Goal: Information Seeking & Learning: Learn about a topic

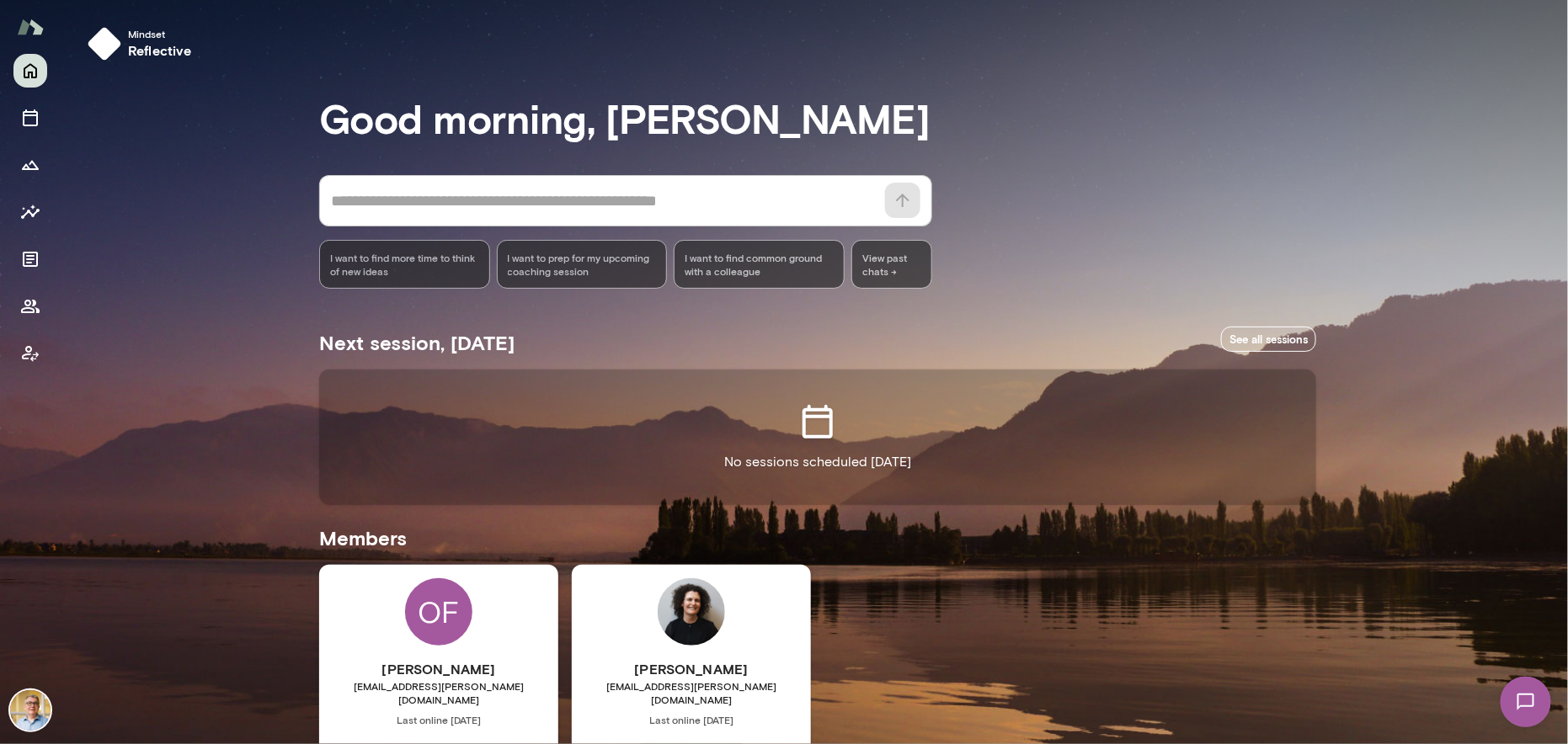
click at [366, 626] on div "OF [PERSON_NAME] [EMAIL_ADDRESS][PERSON_NAME][DOMAIN_NAME] Last online [DATE] B…" at bounding box center [438, 722] width 240 height 315
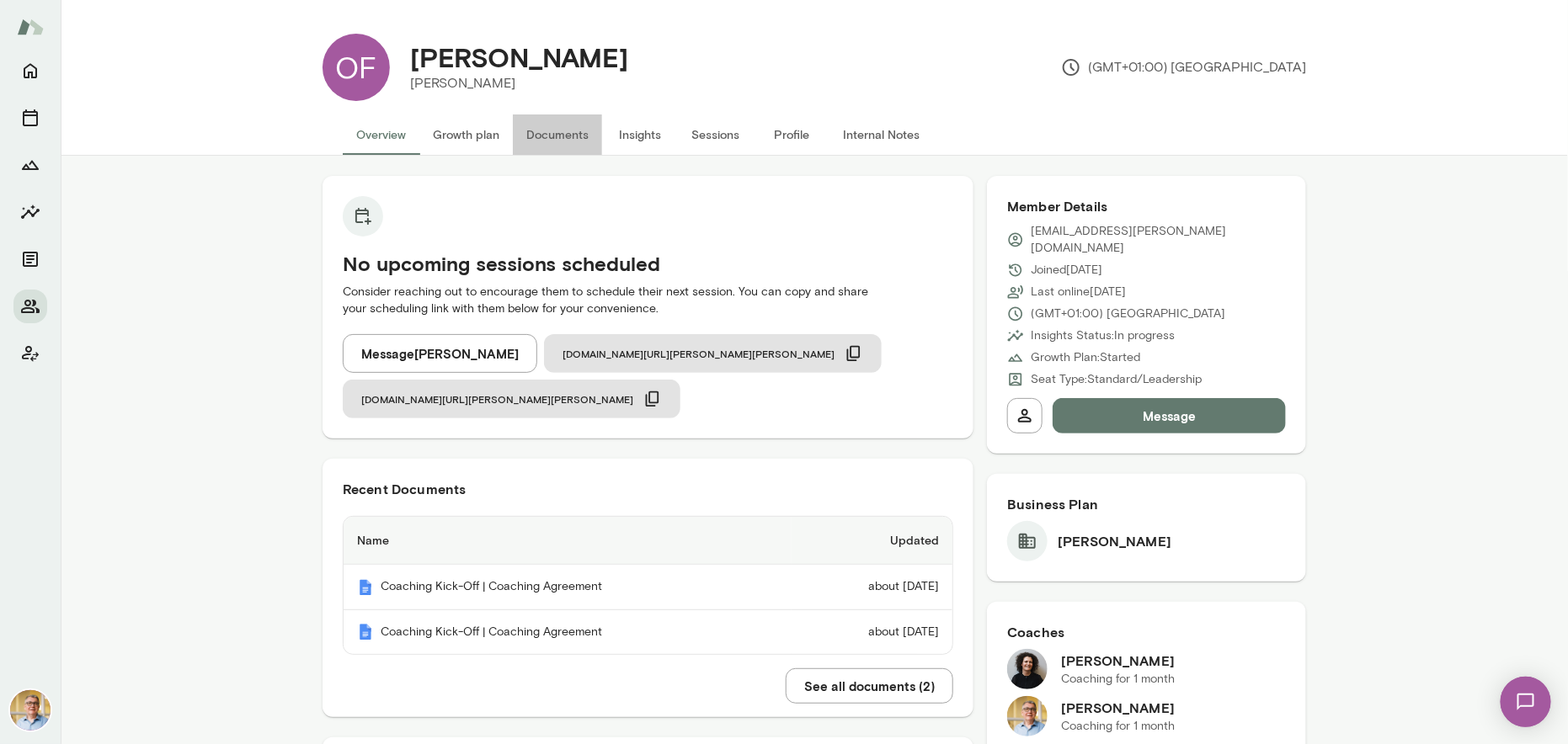
click at [556, 134] on button "Documents" at bounding box center [557, 134] width 90 height 40
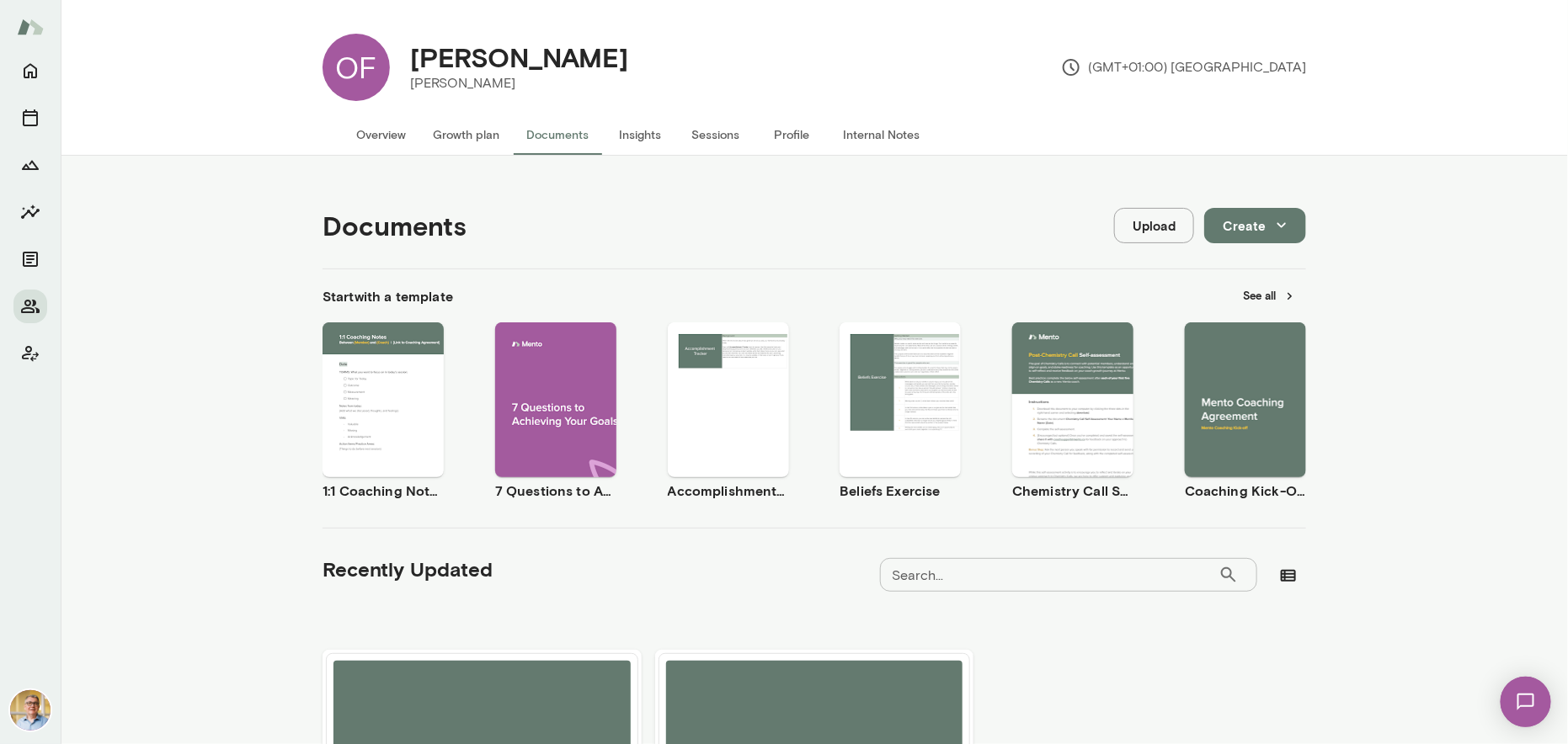
click at [1246, 293] on button "See all" at bounding box center [1269, 295] width 73 height 26
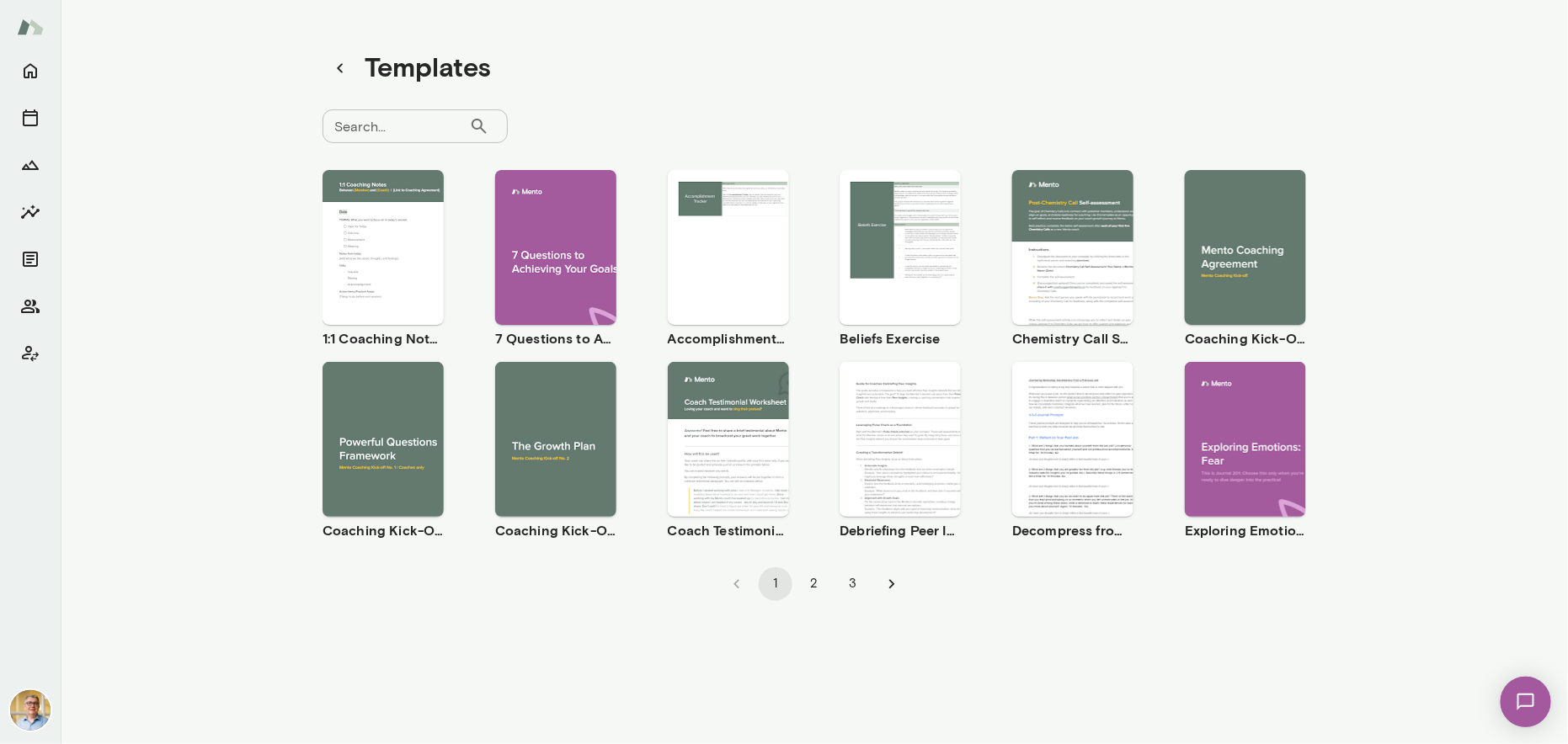
click at [812, 584] on button "2" at bounding box center [814, 584] width 33 height 33
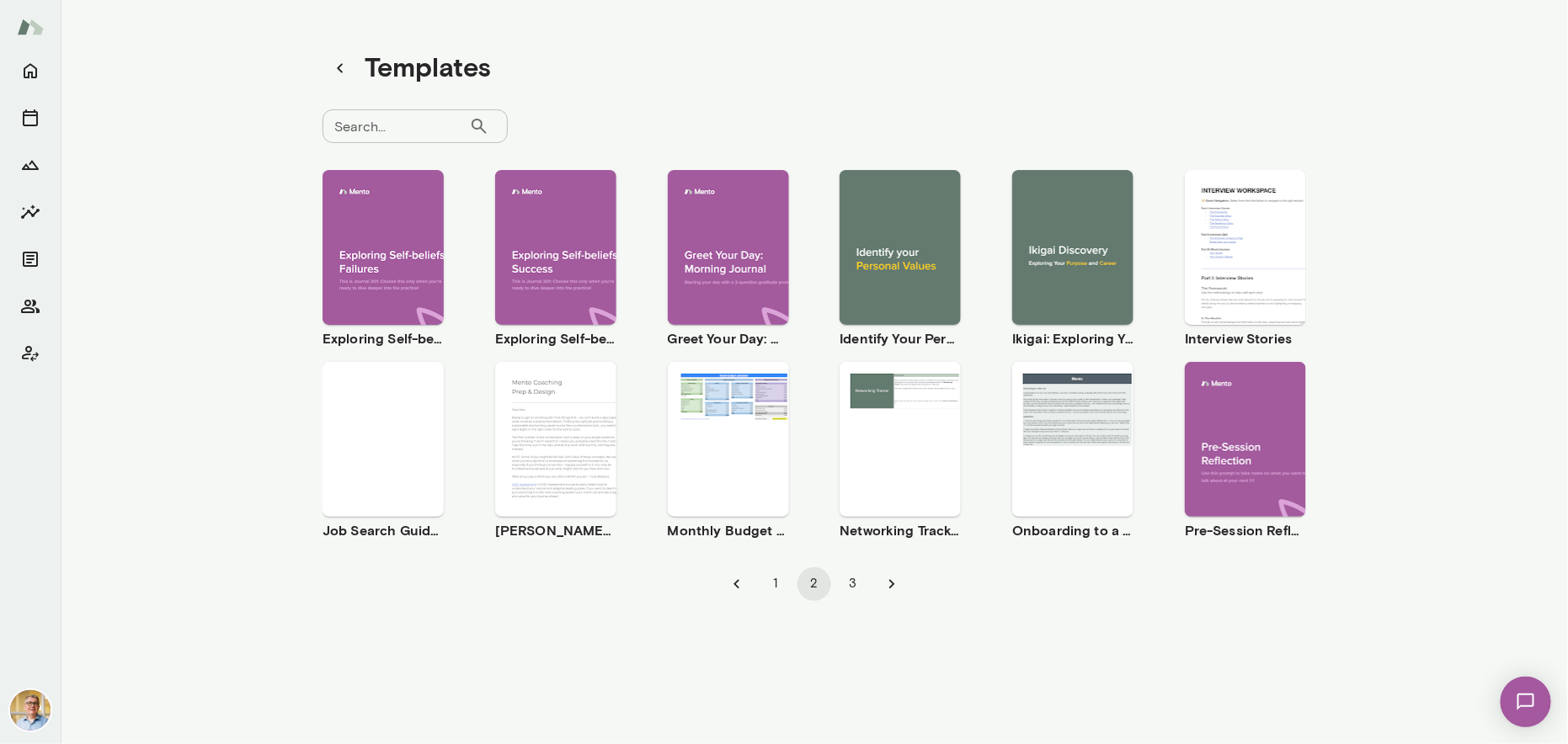
click at [847, 583] on button "3" at bounding box center [852, 584] width 33 height 33
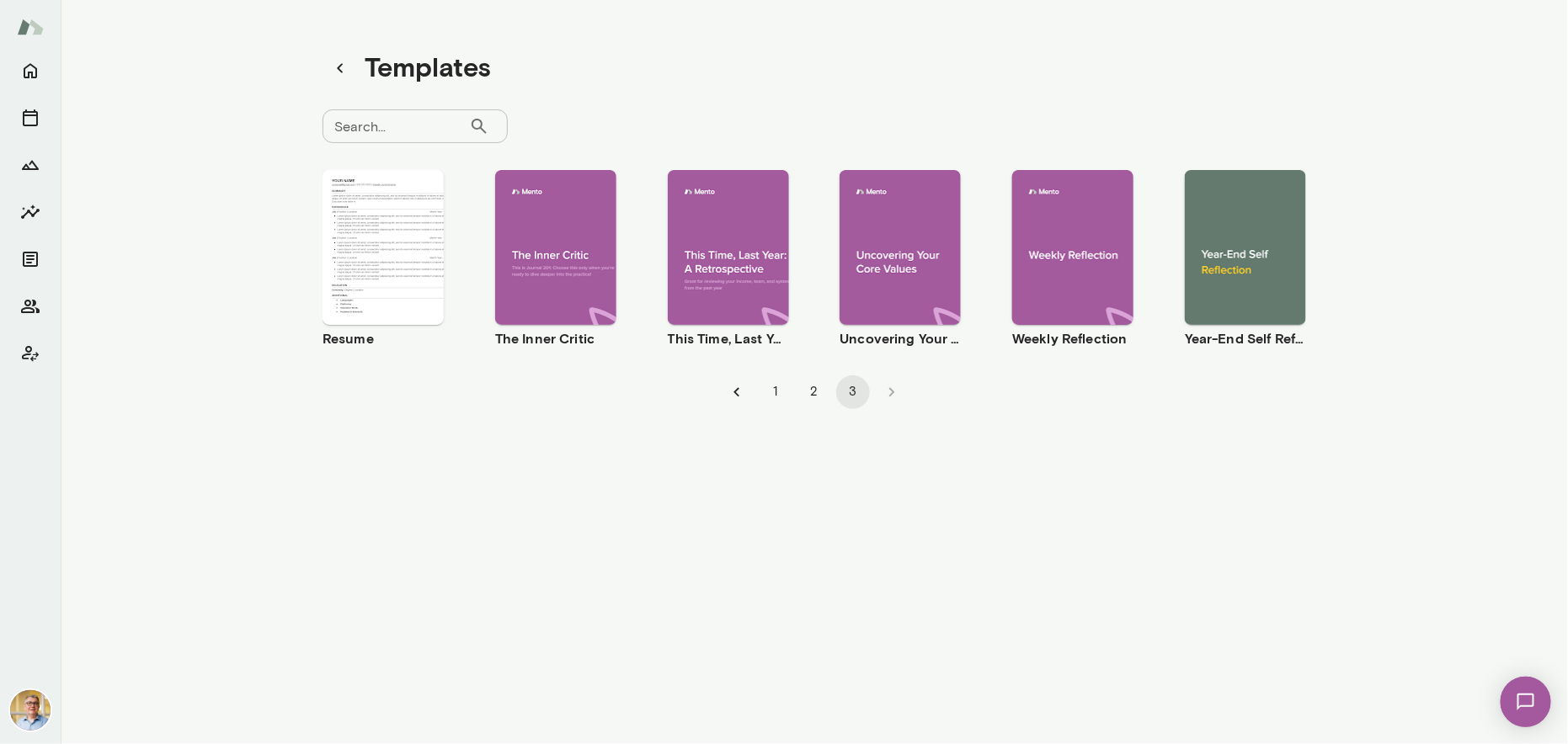
click at [727, 387] on icon "Go to previous page" at bounding box center [736, 391] width 18 height 18
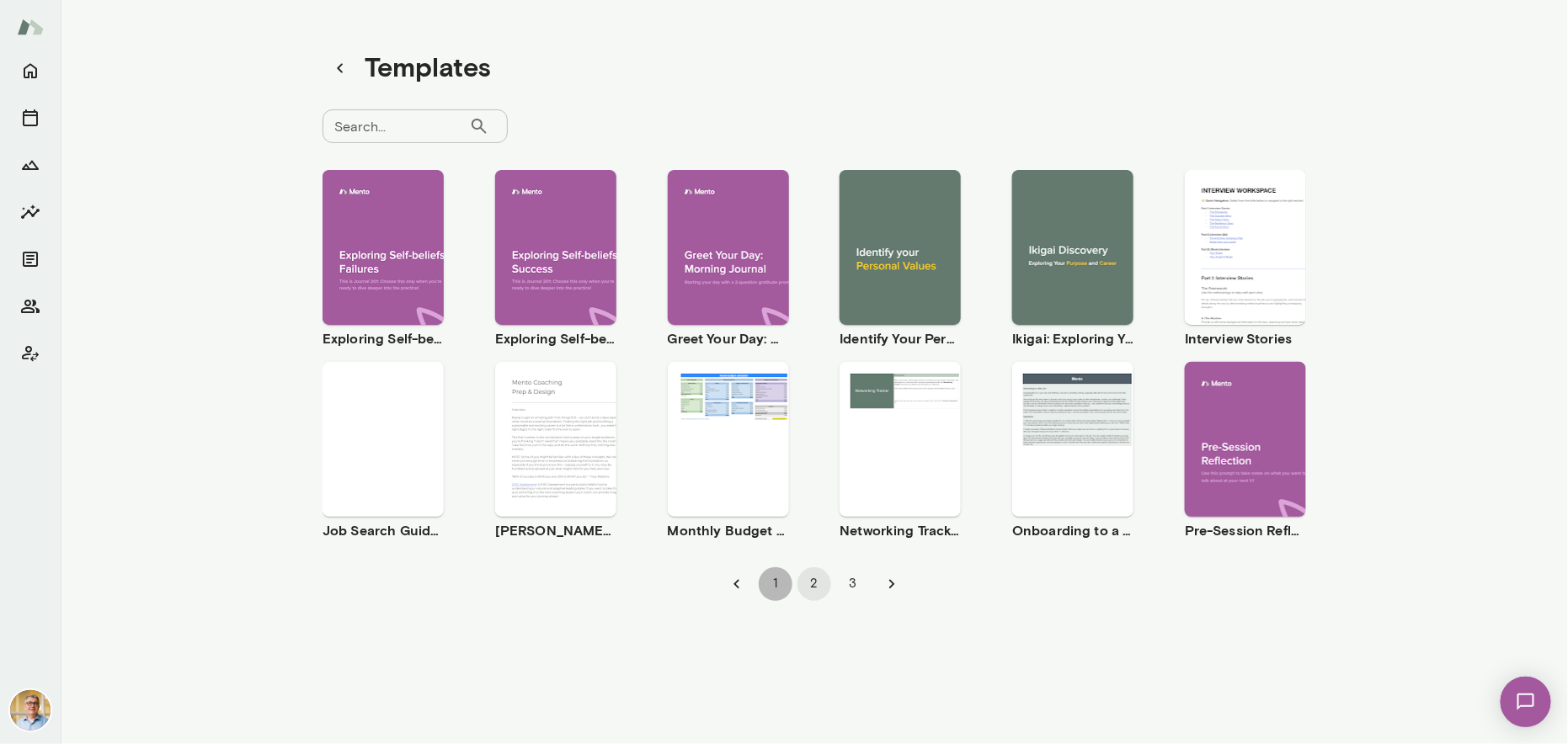
click at [763, 582] on button "1" at bounding box center [775, 584] width 33 height 33
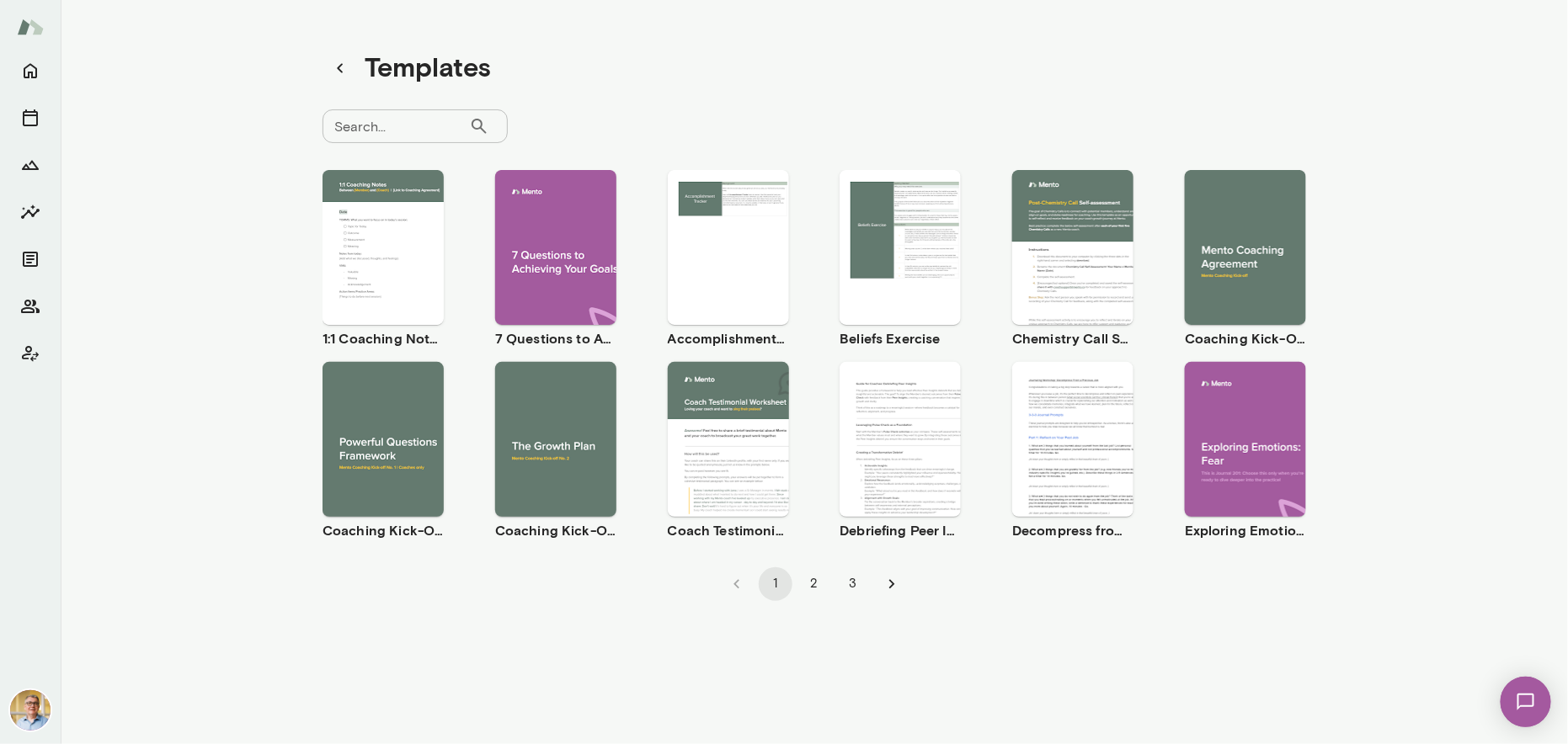
click at [392, 259] on span "Preview" at bounding box center [394, 261] width 38 height 13
drag, startPoint x: 25, startPoint y: 1, endPoint x: 220, endPoint y: 89, distance: 213.9
click at [220, 89] on div "Templates Search... ​ Search... Use template Preview 1:1 Coaching Notes Use tem…" at bounding box center [814, 379] width 1507 height 757
